Goal: Information Seeking & Learning: Understand process/instructions

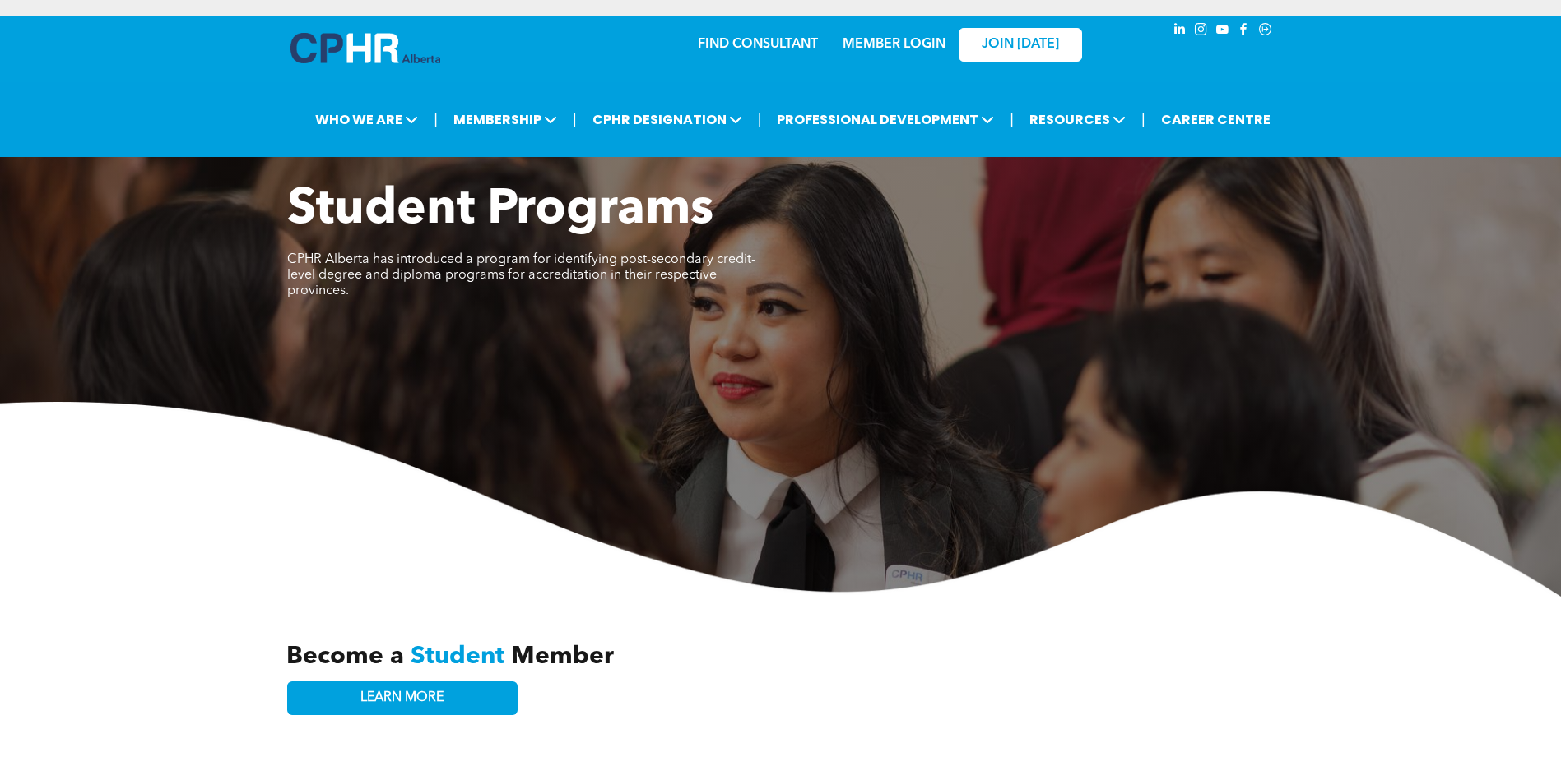
click at [940, 44] on div "JOIN [DATE]" at bounding box center [1009, 44] width 152 height 52
click at [924, 40] on link "MEMBER LOGIN" at bounding box center [893, 44] width 103 height 13
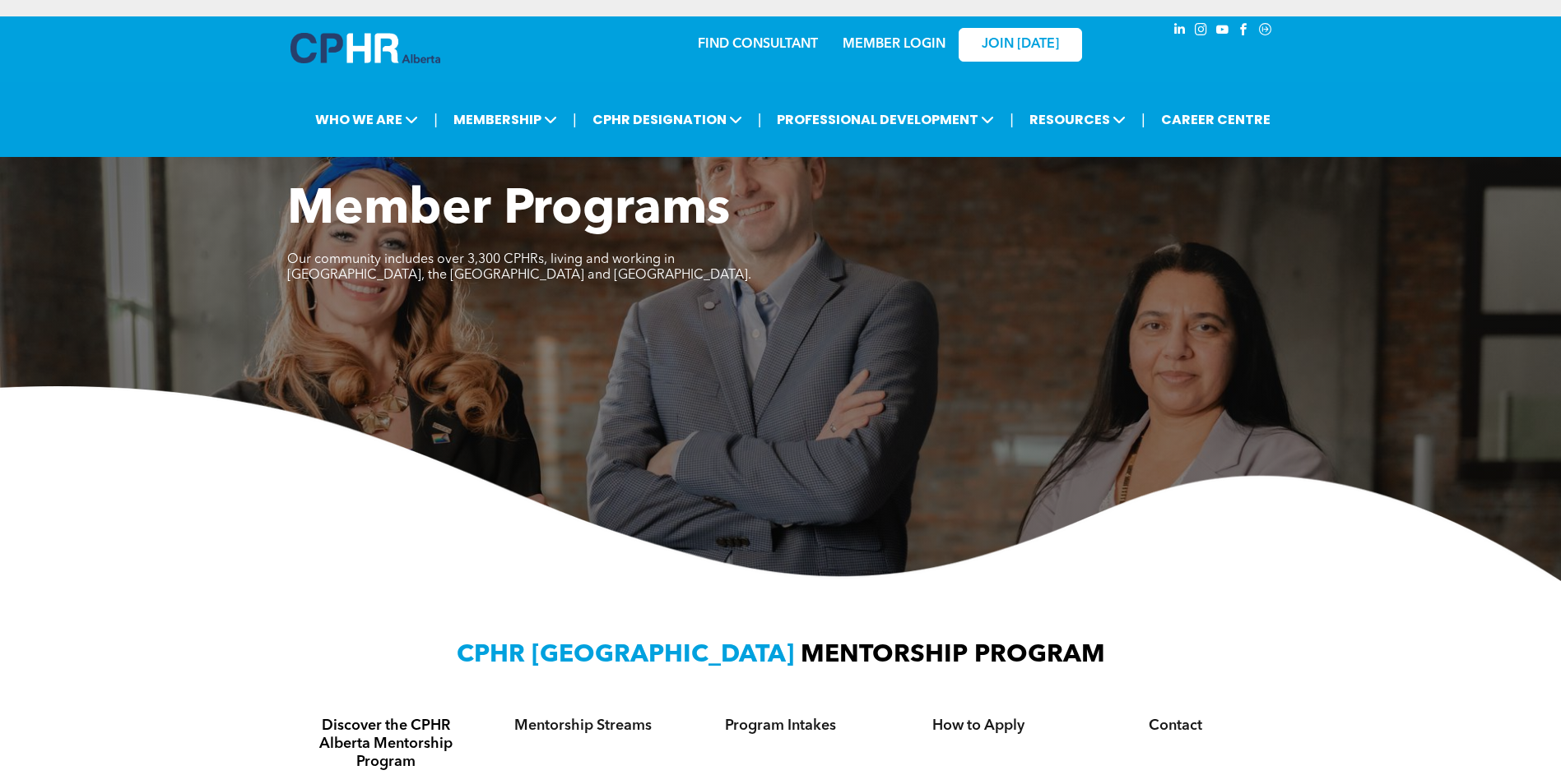
click at [899, 48] on link "MEMBER LOGIN" at bounding box center [893, 44] width 103 height 13
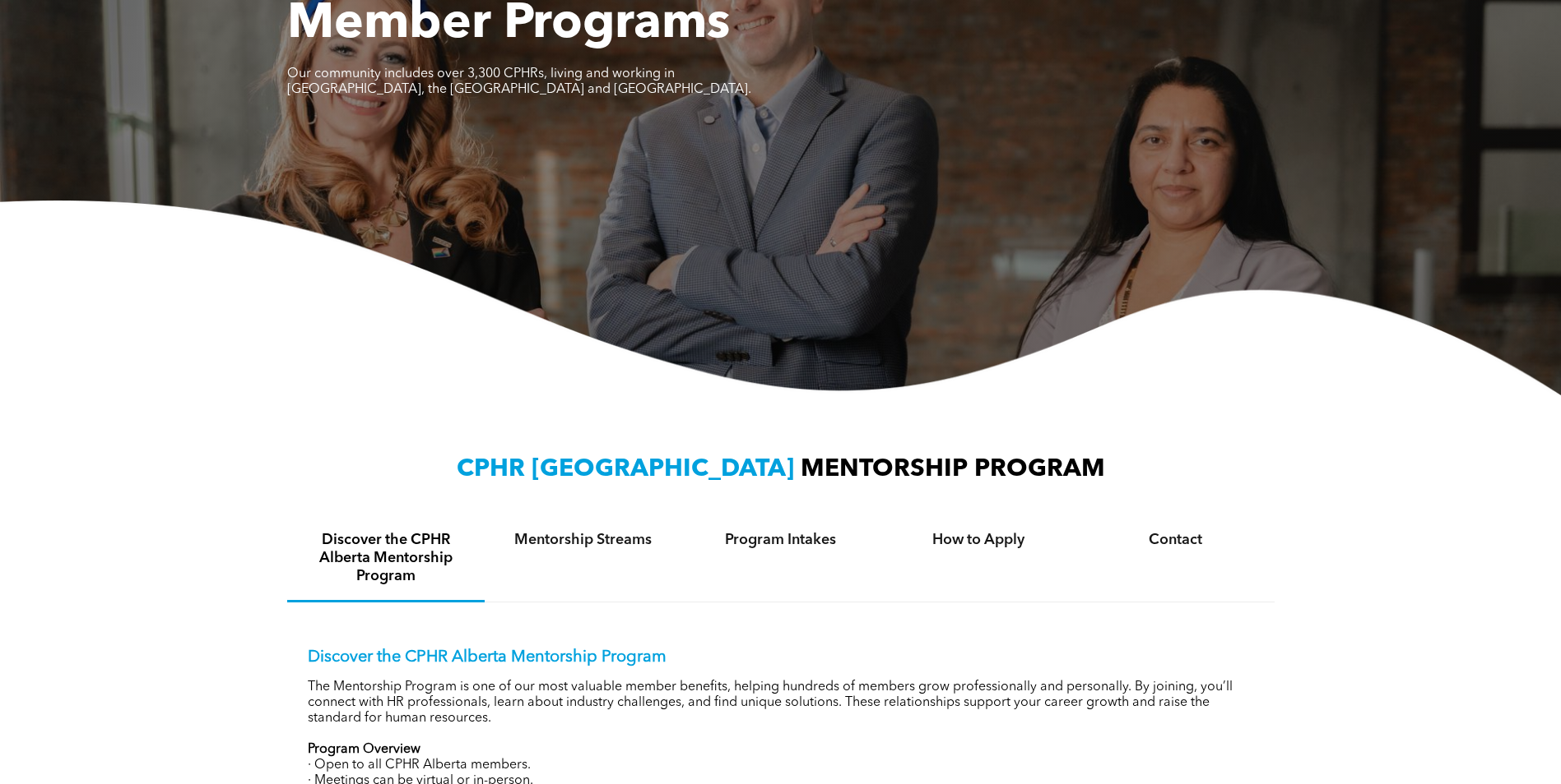
scroll to position [494, 0]
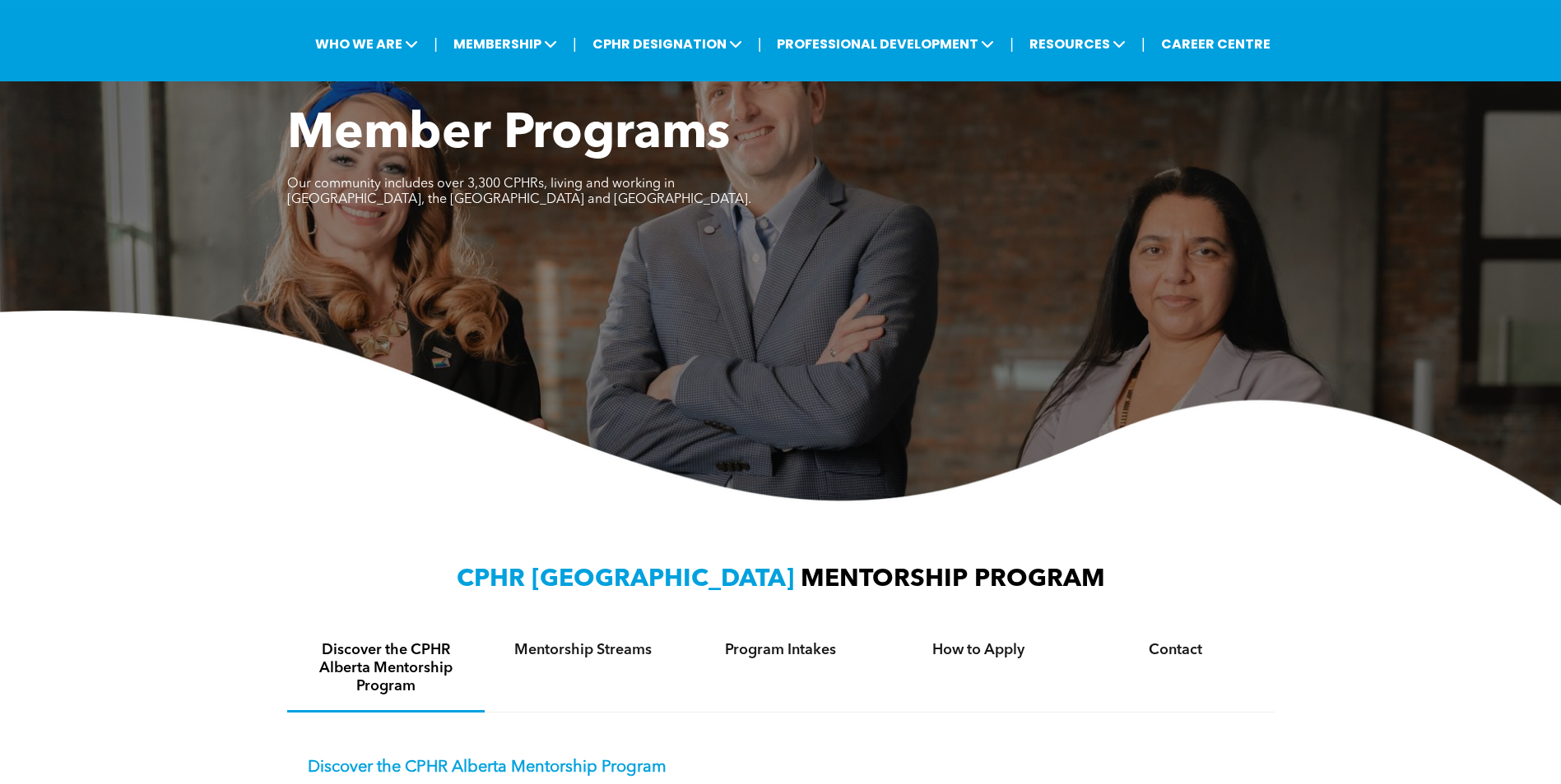
scroll to position [329, 0]
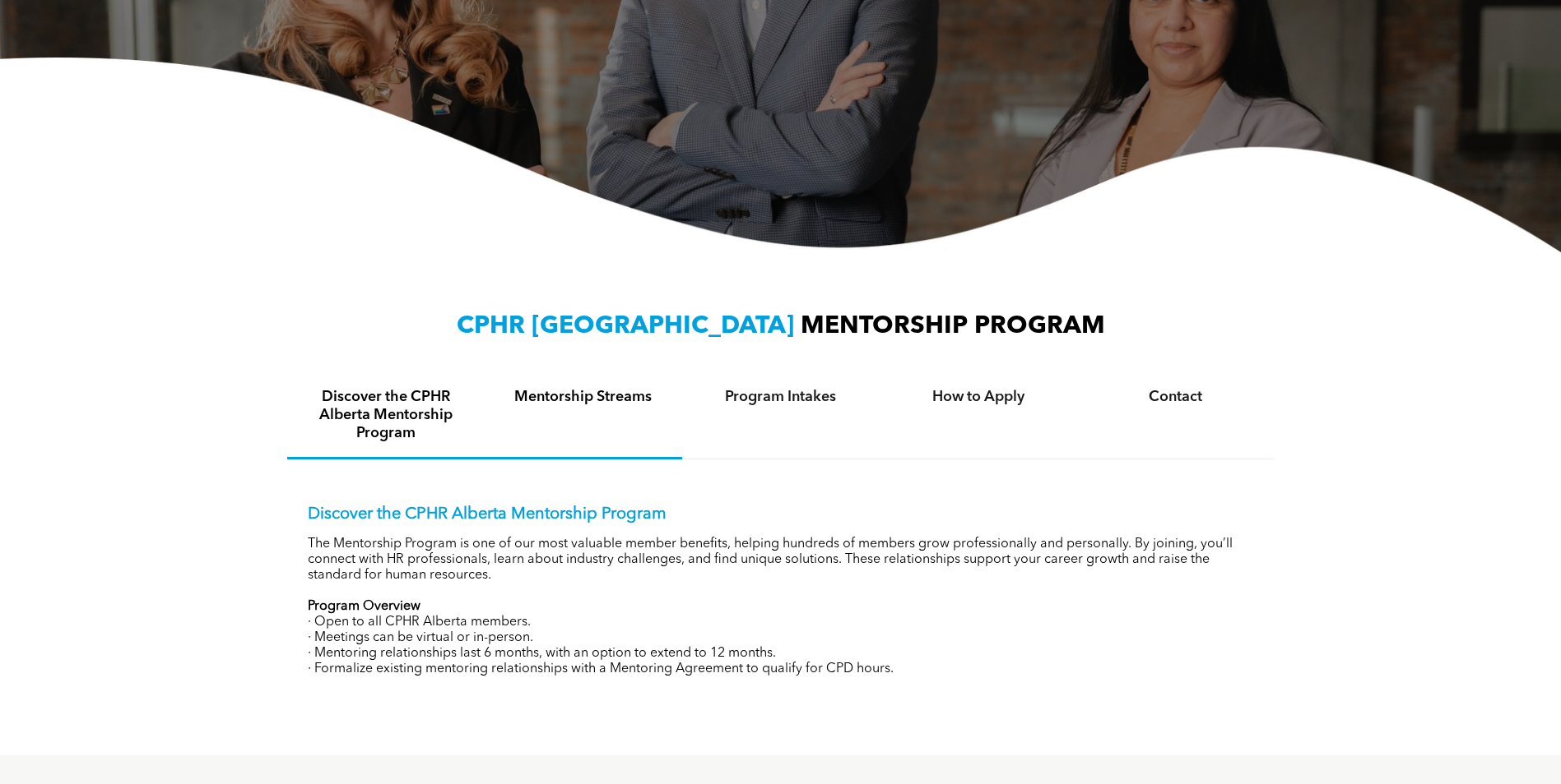
click at [595, 411] on div "Mentorship Streams" at bounding box center [583, 417] width 197 height 86
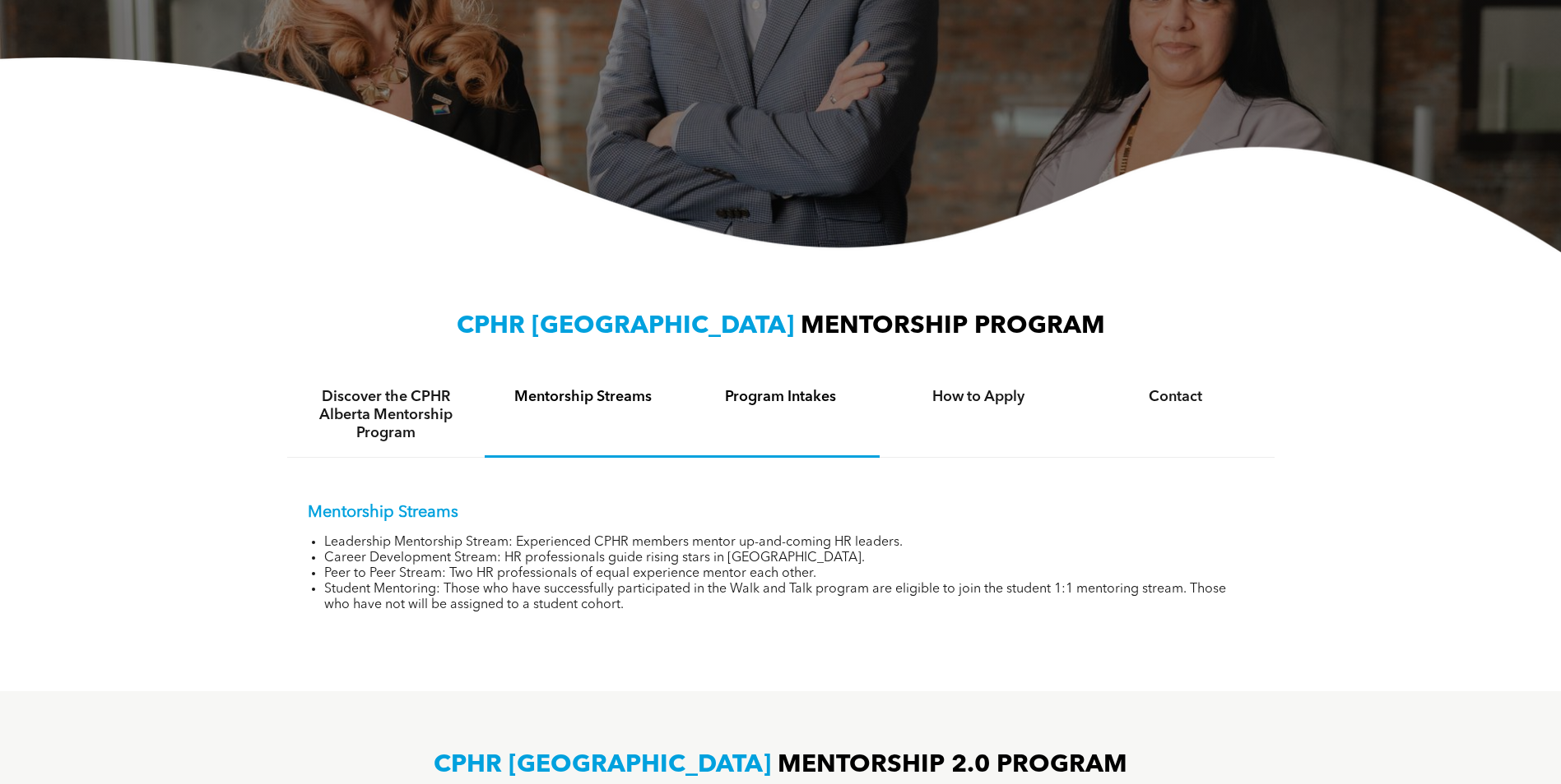
click at [774, 401] on h4 "Program Intakes" at bounding box center [780, 397] width 168 height 18
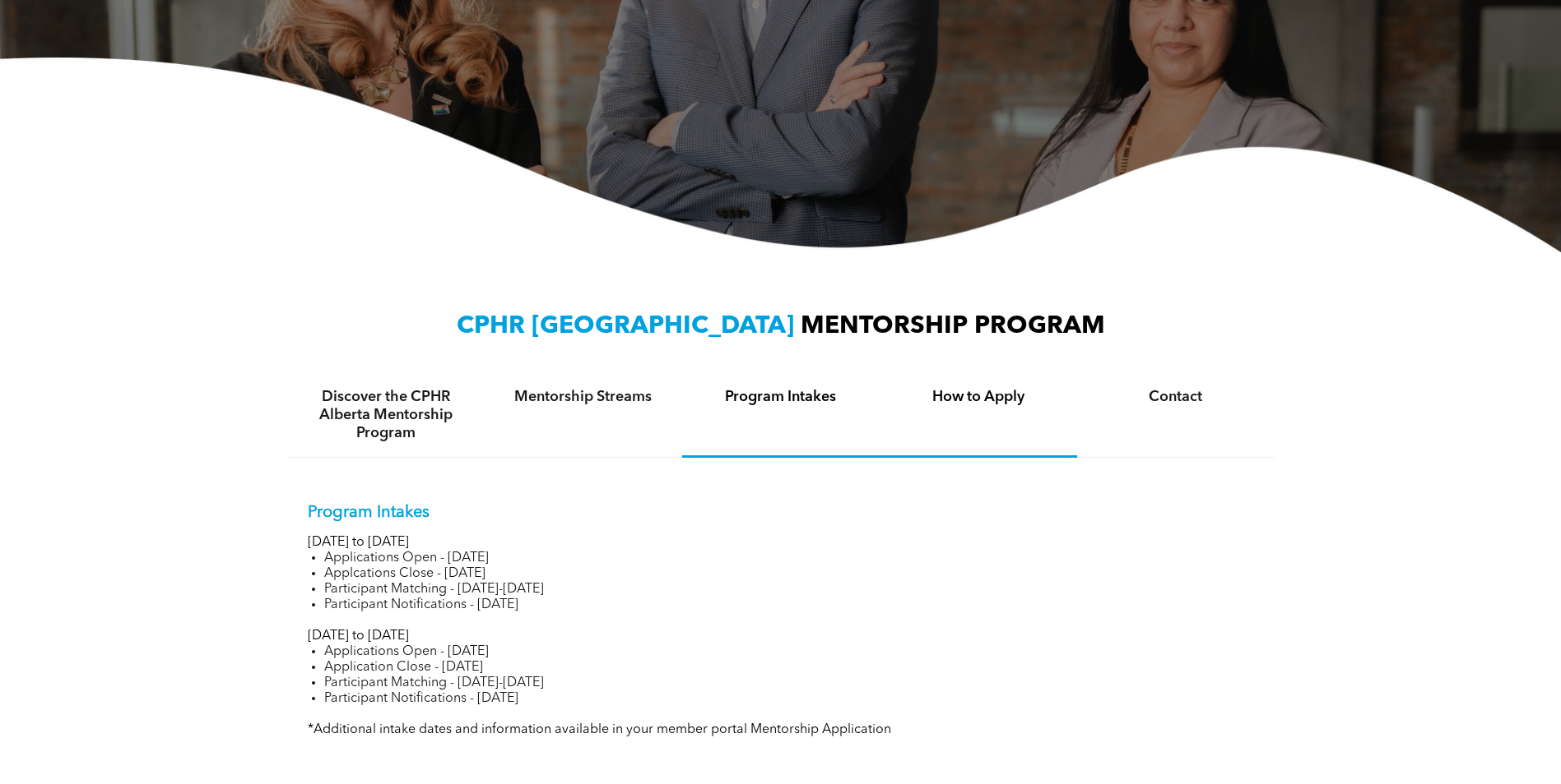
click at [938, 399] on h4 "How to Apply" at bounding box center [977, 397] width 168 height 18
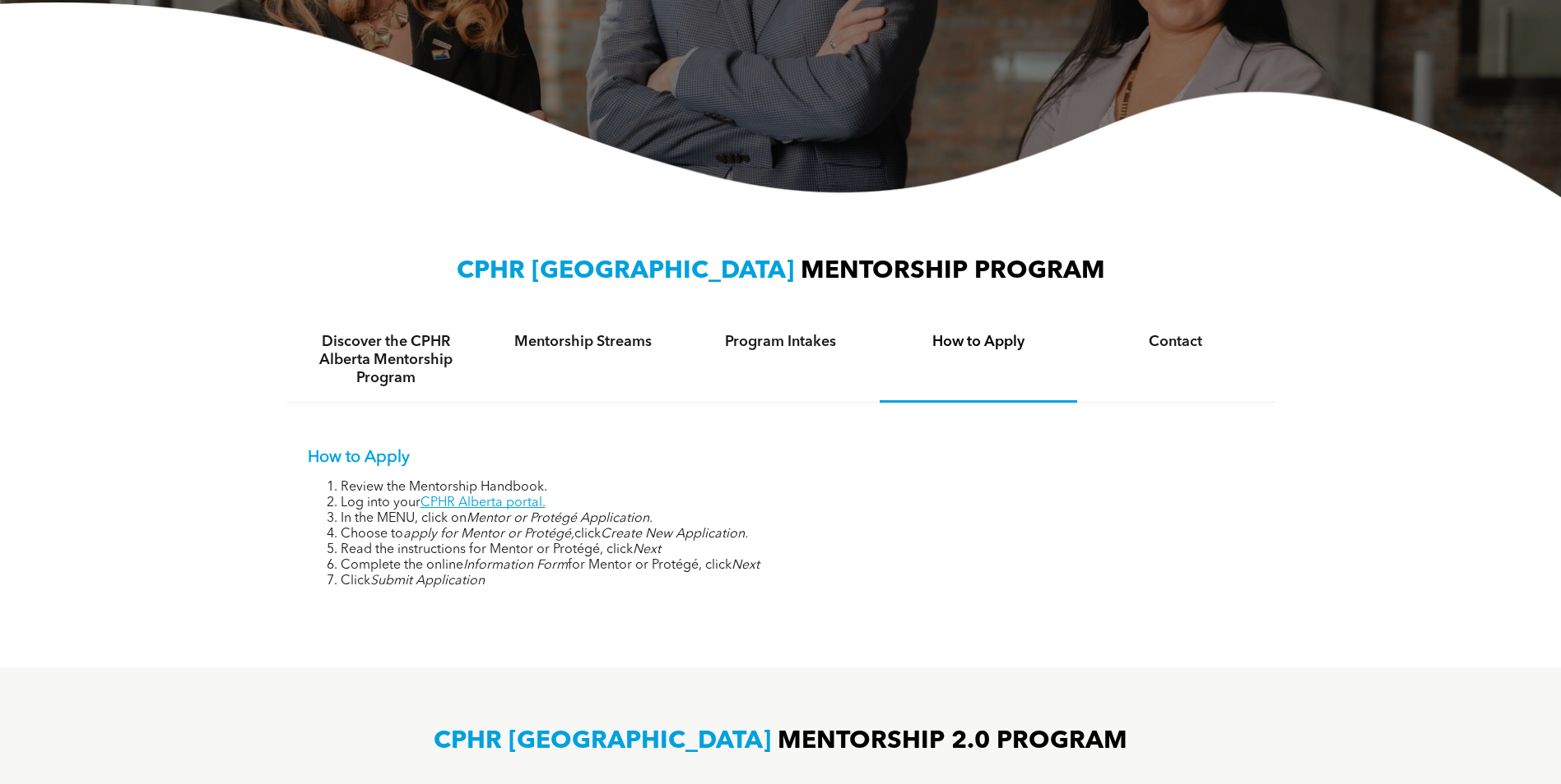
scroll to position [411, 0]
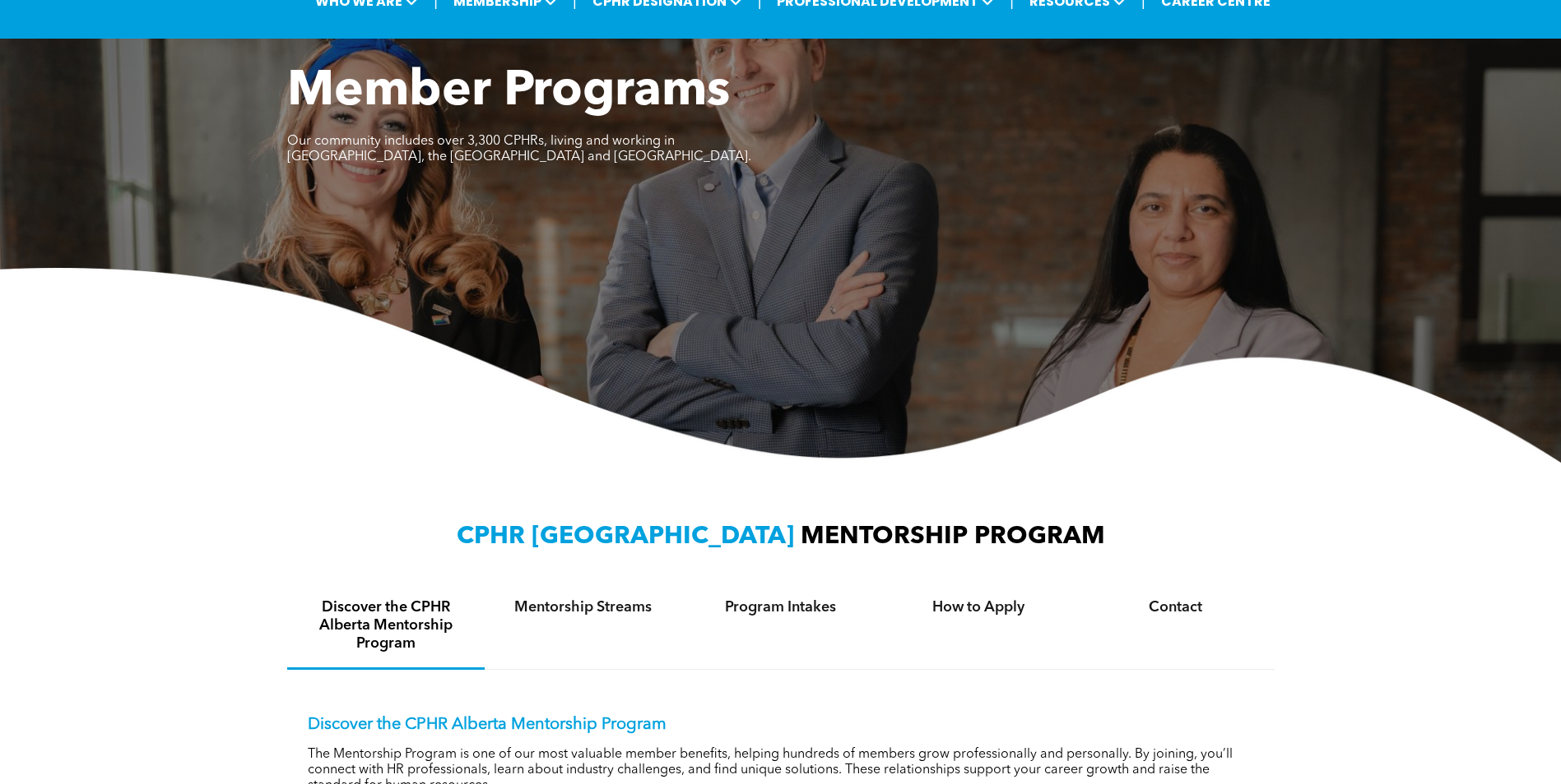
scroll to position [411, 0]
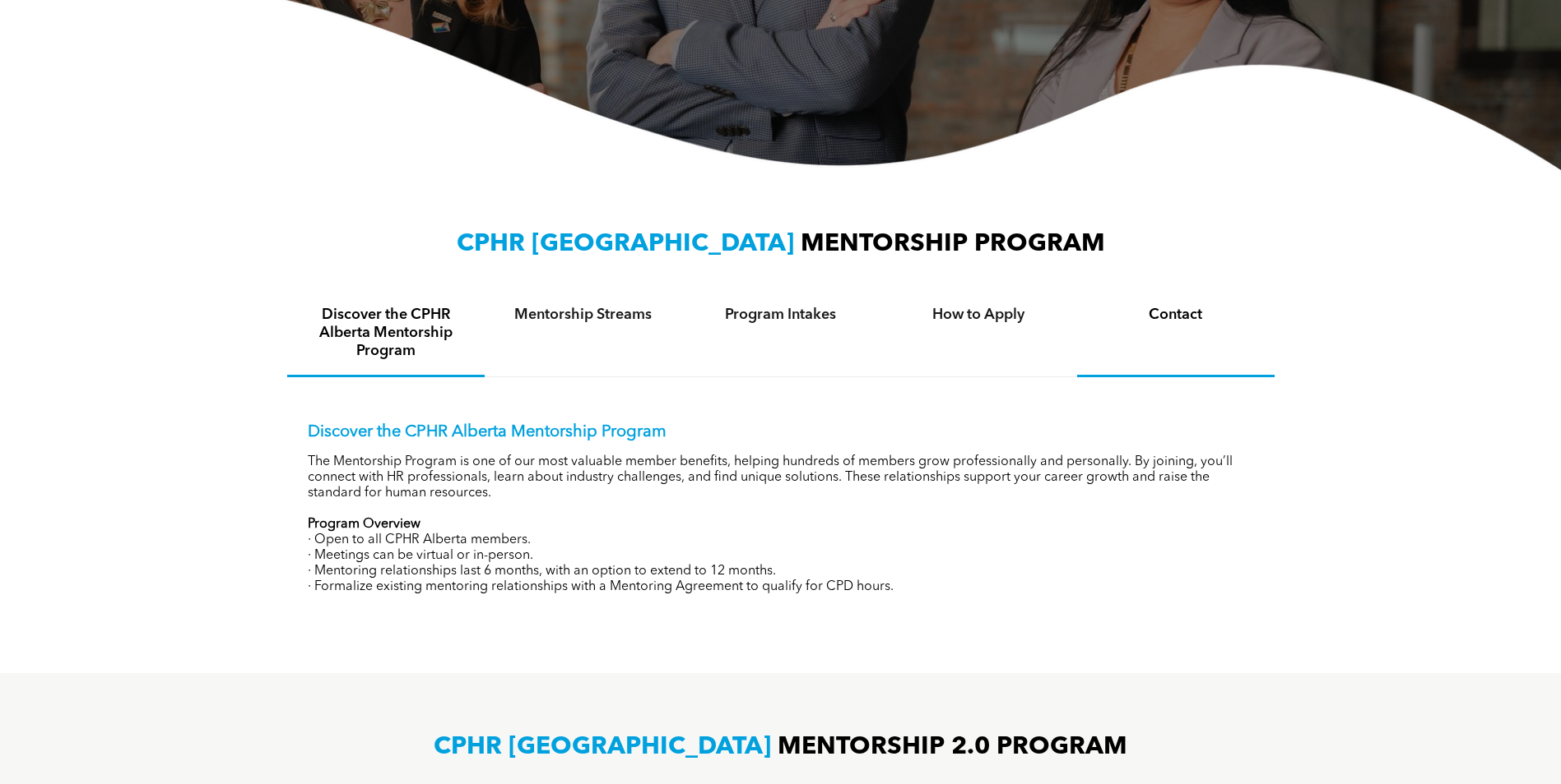
click at [1169, 311] on h4 "Contact" at bounding box center [1175, 315] width 168 height 18
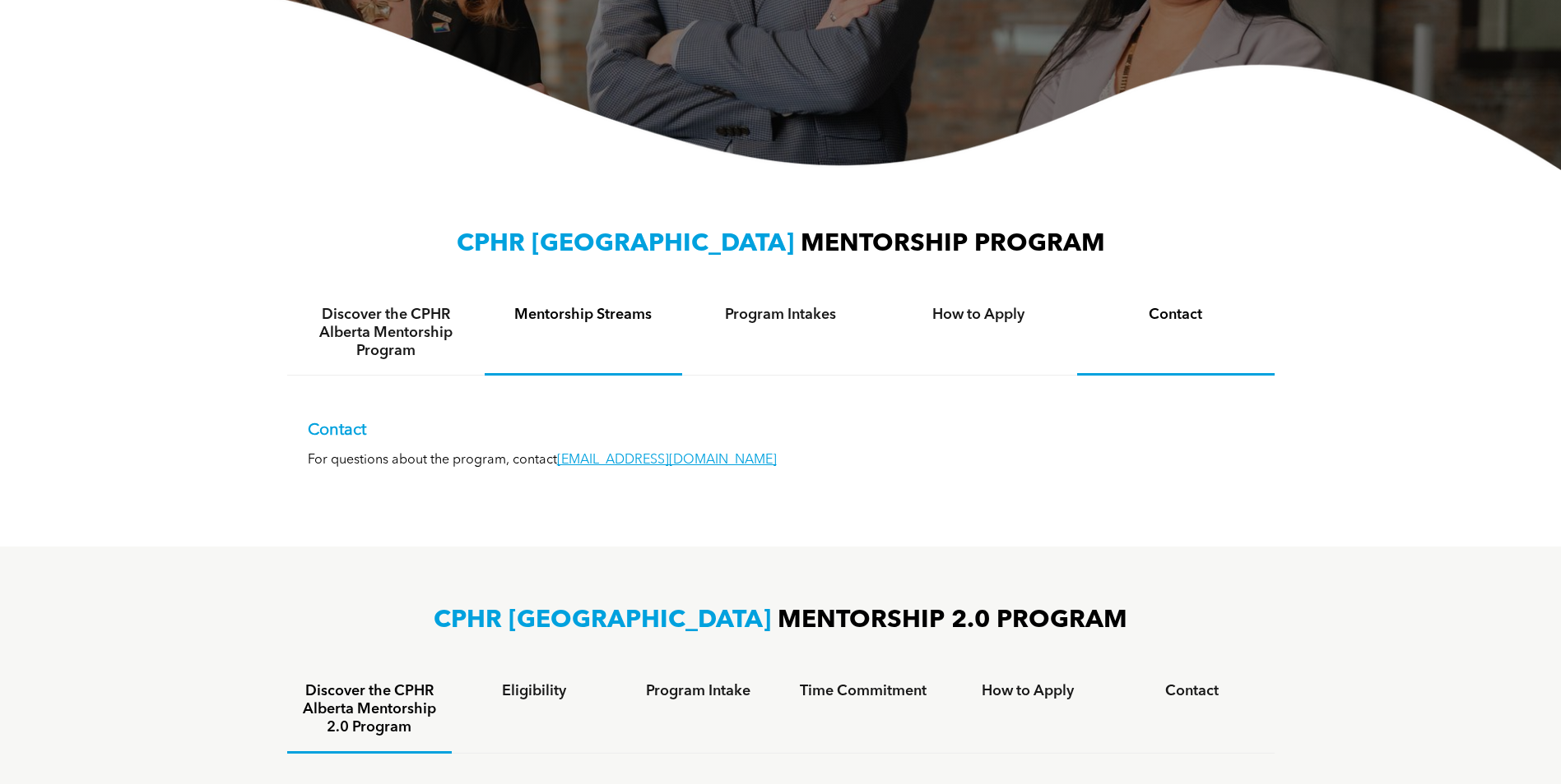
click at [600, 318] on h4 "Mentorship Streams" at bounding box center [583, 315] width 168 height 18
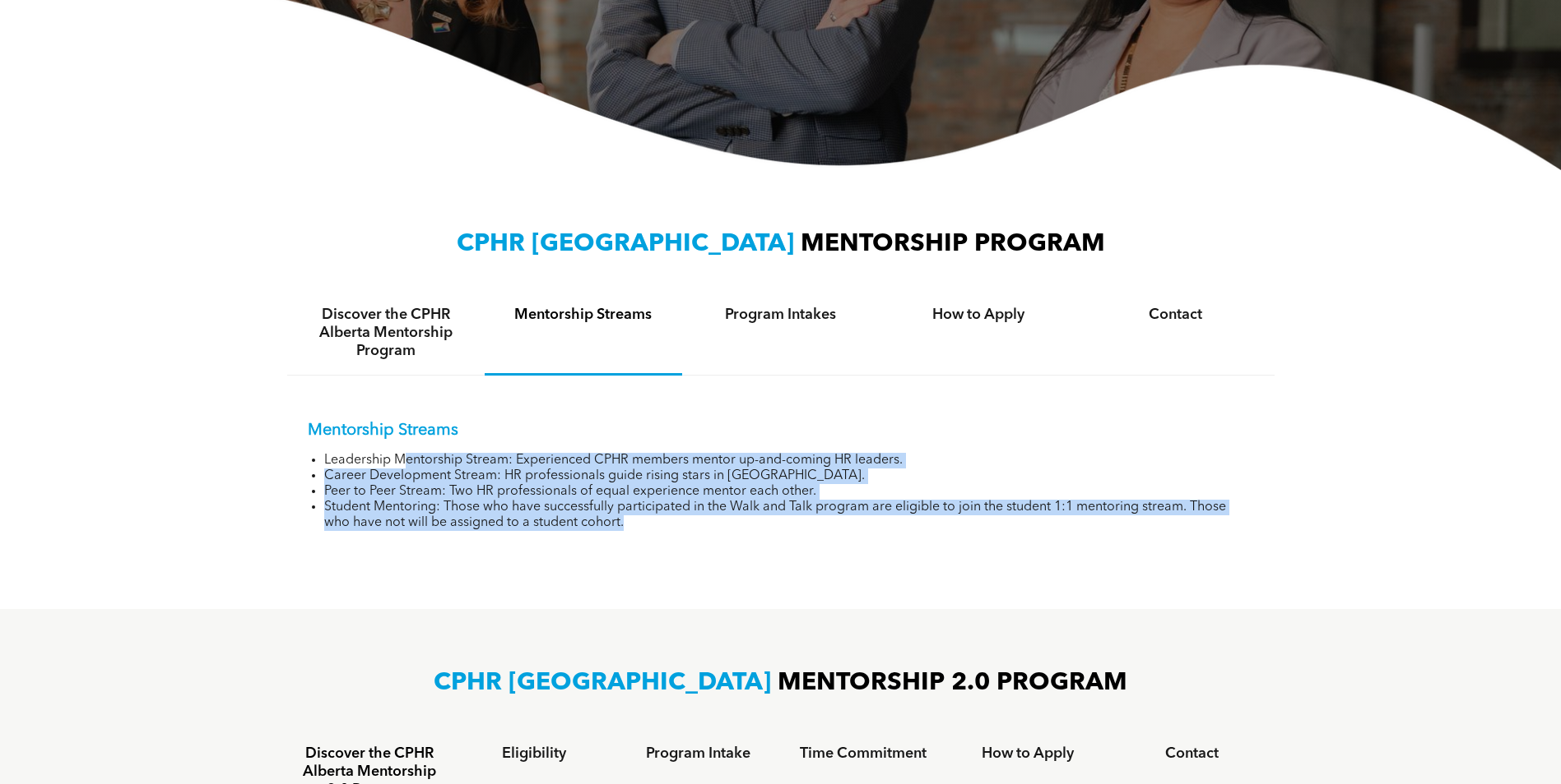
drag, startPoint x: 401, startPoint y: 461, endPoint x: 777, endPoint y: 534, distance: 383.0
click at [777, 534] on div "Mentorship Streams Leadership Mentorship Stream: Experienced CPHR members mento…" at bounding box center [780, 463] width 987 height 176
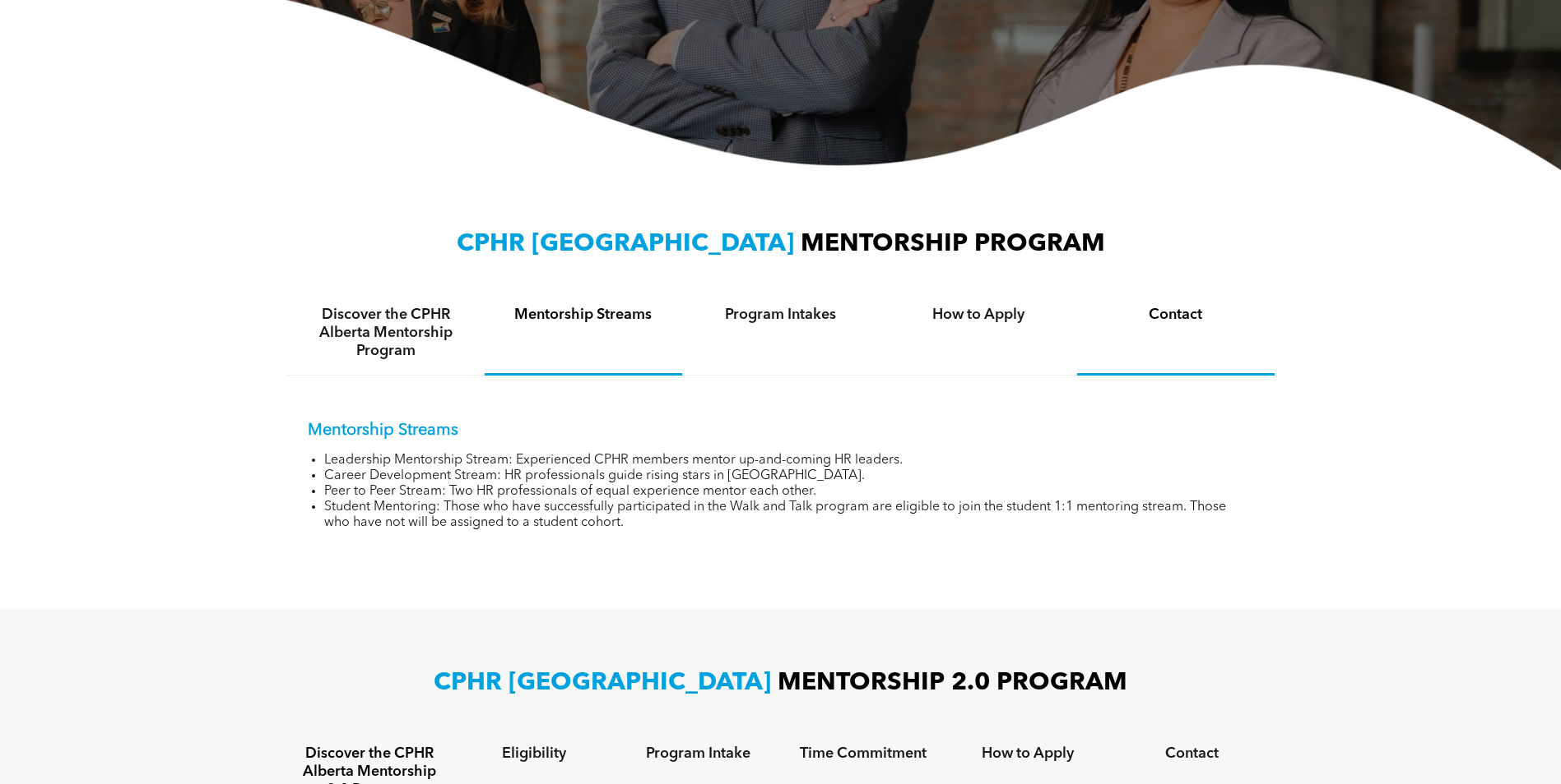
click at [1149, 325] on div "Contact" at bounding box center [1175, 333] width 197 height 85
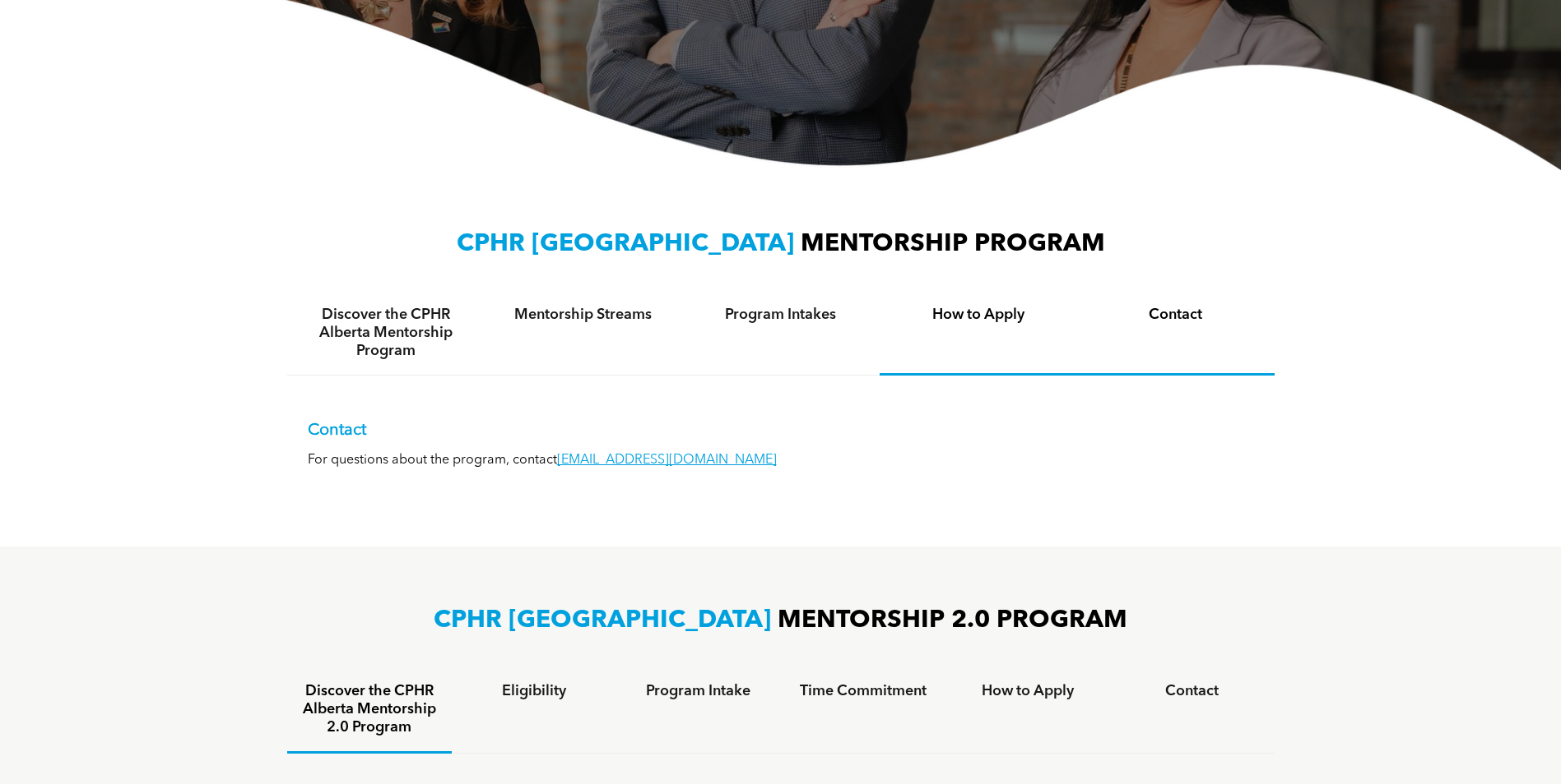
click at [988, 326] on div "How to Apply" at bounding box center [977, 333] width 197 height 85
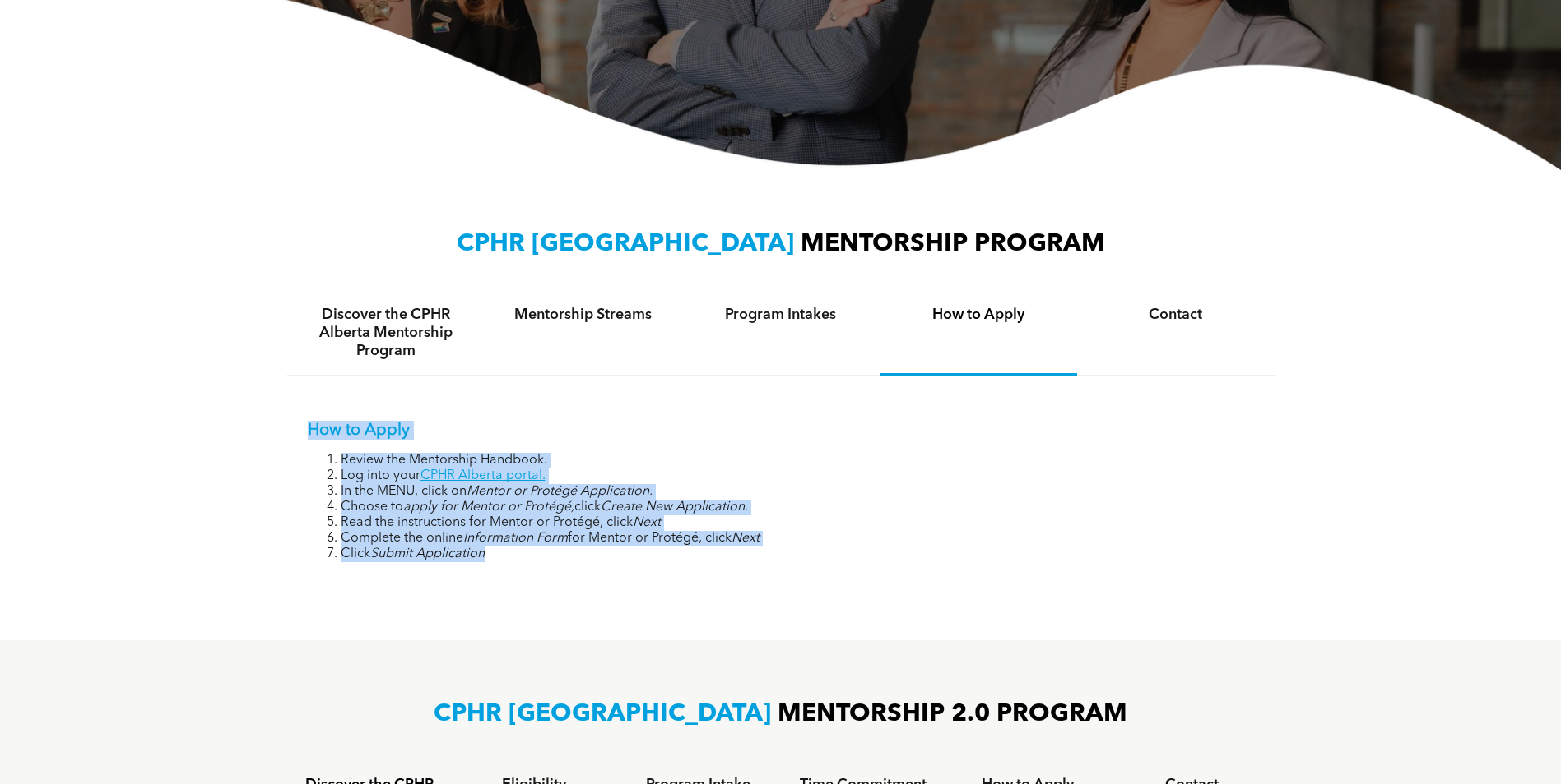
drag, startPoint x: 307, startPoint y: 431, endPoint x: 519, endPoint y: 552, distance: 244.1
click at [519, 552] on div "How to Apply Review the Mentorship Handbook. Log into your CPHR Alberta portal.…" at bounding box center [781, 491] width 946 height 141
copy div "How to Apply Review the Mentorship Handbook. Log into your CPHR Alberta portal.…"
